Goal: Navigation & Orientation: Understand site structure

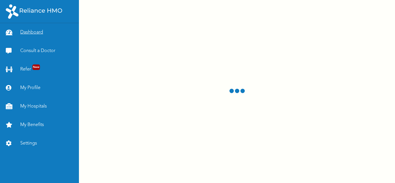
click at [32, 34] on link "Dashboard" at bounding box center [39, 32] width 79 height 18
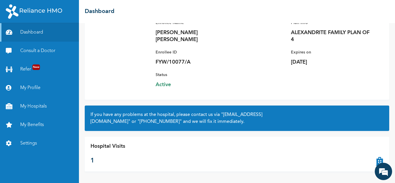
click at [377, 160] on icon at bounding box center [380, 153] width 8 height 23
click at [40, 125] on link "My Benefits" at bounding box center [39, 125] width 79 height 18
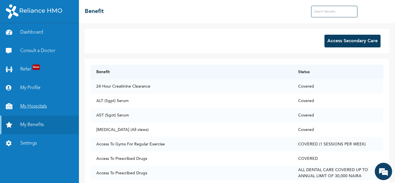
click at [35, 106] on link "My Hospitals" at bounding box center [39, 106] width 79 height 18
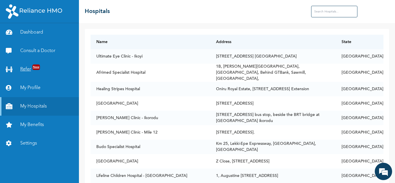
click at [24, 68] on link "Refer New" at bounding box center [39, 69] width 79 height 18
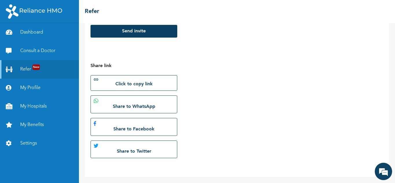
scroll to position [33, 0]
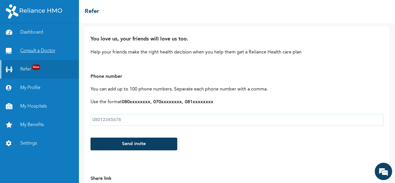
click at [42, 51] on link "Consult a Doctor" at bounding box center [39, 51] width 79 height 18
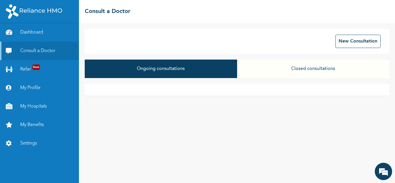
click at [305, 66] on button "Closed consultations" at bounding box center [313, 69] width 152 height 18
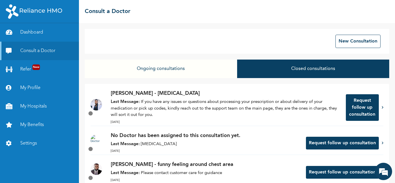
click at [46, 10] on img at bounding box center [34, 11] width 56 height 14
click at [9, 11] on img at bounding box center [34, 11] width 56 height 14
click at [25, 31] on link "Dashboard" at bounding box center [39, 32] width 79 height 18
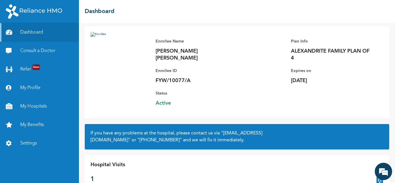
scroll to position [52, 0]
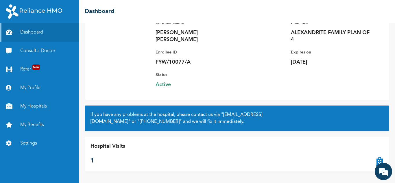
click at [93, 160] on p "1" at bounding box center [107, 161] width 35 height 10
click at [100, 145] on p "Hospital Visits" at bounding box center [107, 146] width 35 height 8
click at [93, 160] on p "1" at bounding box center [107, 161] width 35 height 10
click at [376, 162] on icon at bounding box center [380, 153] width 8 height 23
